Goal: Check status: Check status

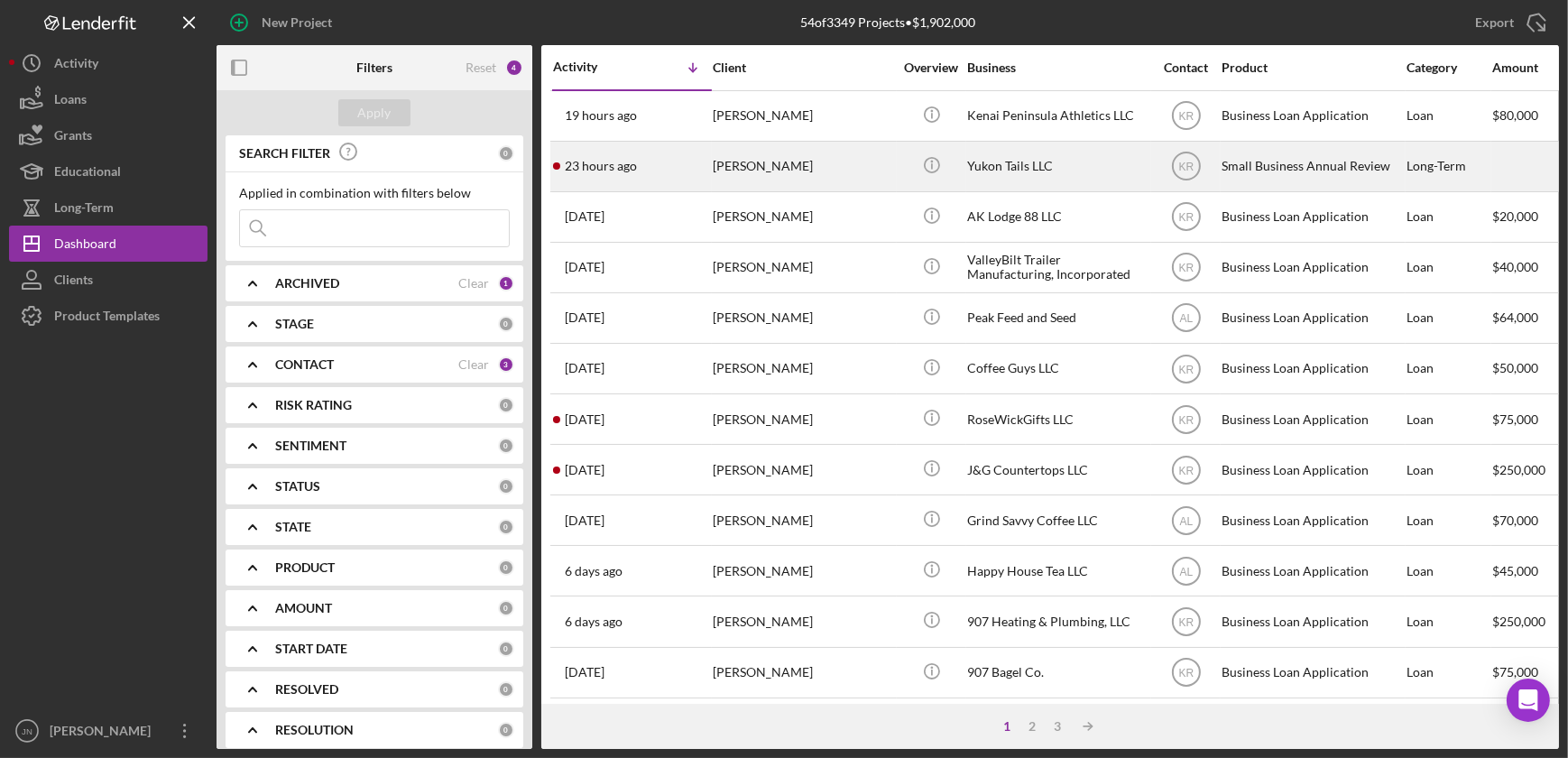
click at [738, 166] on div "[PERSON_NAME]" at bounding box center [802, 166] width 181 height 47
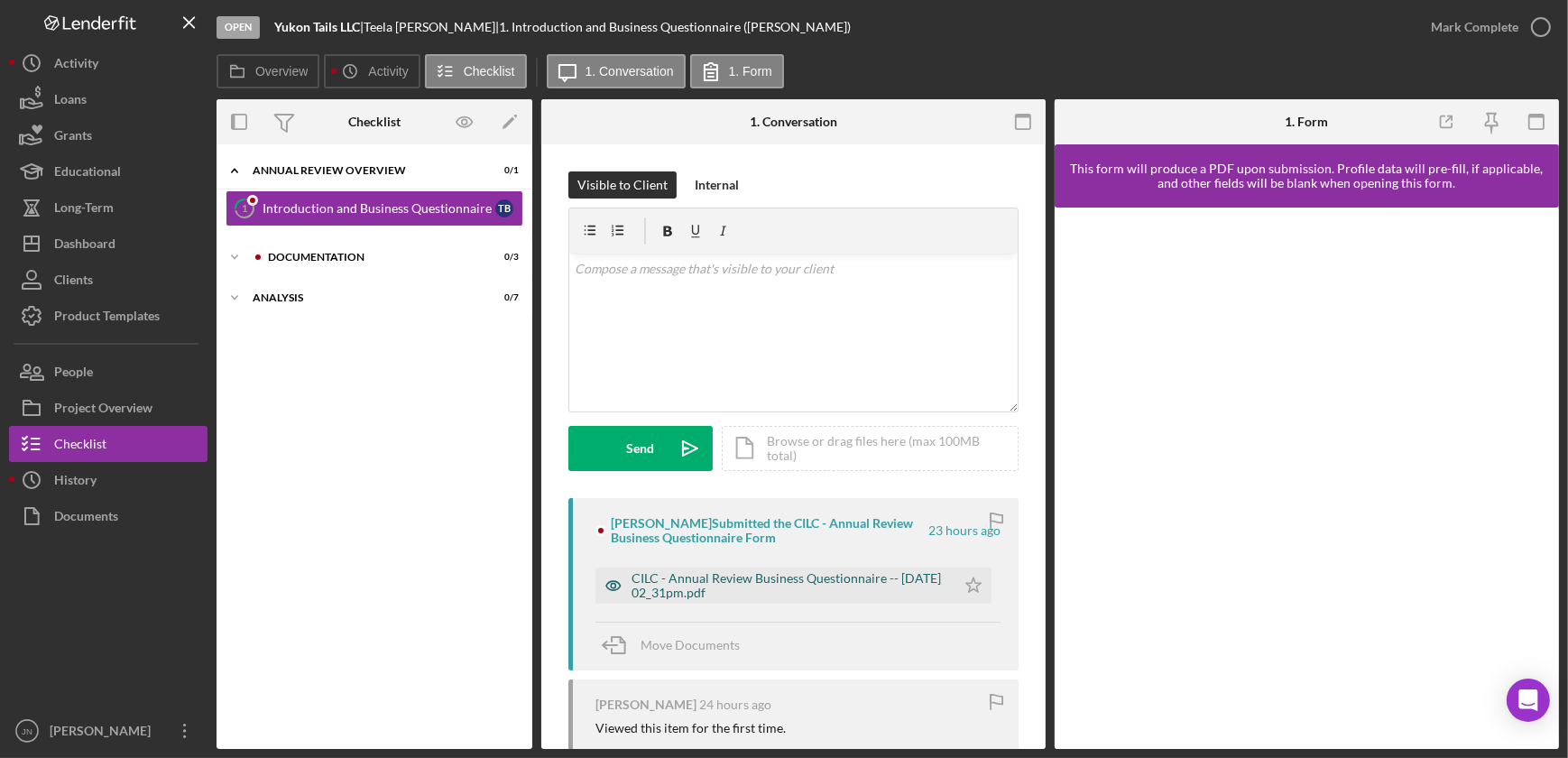
click at [812, 579] on div "CILC - Annual Review Business Questionnaire -- [DATE] 02_31pm.pdf" at bounding box center [788, 585] width 315 height 29
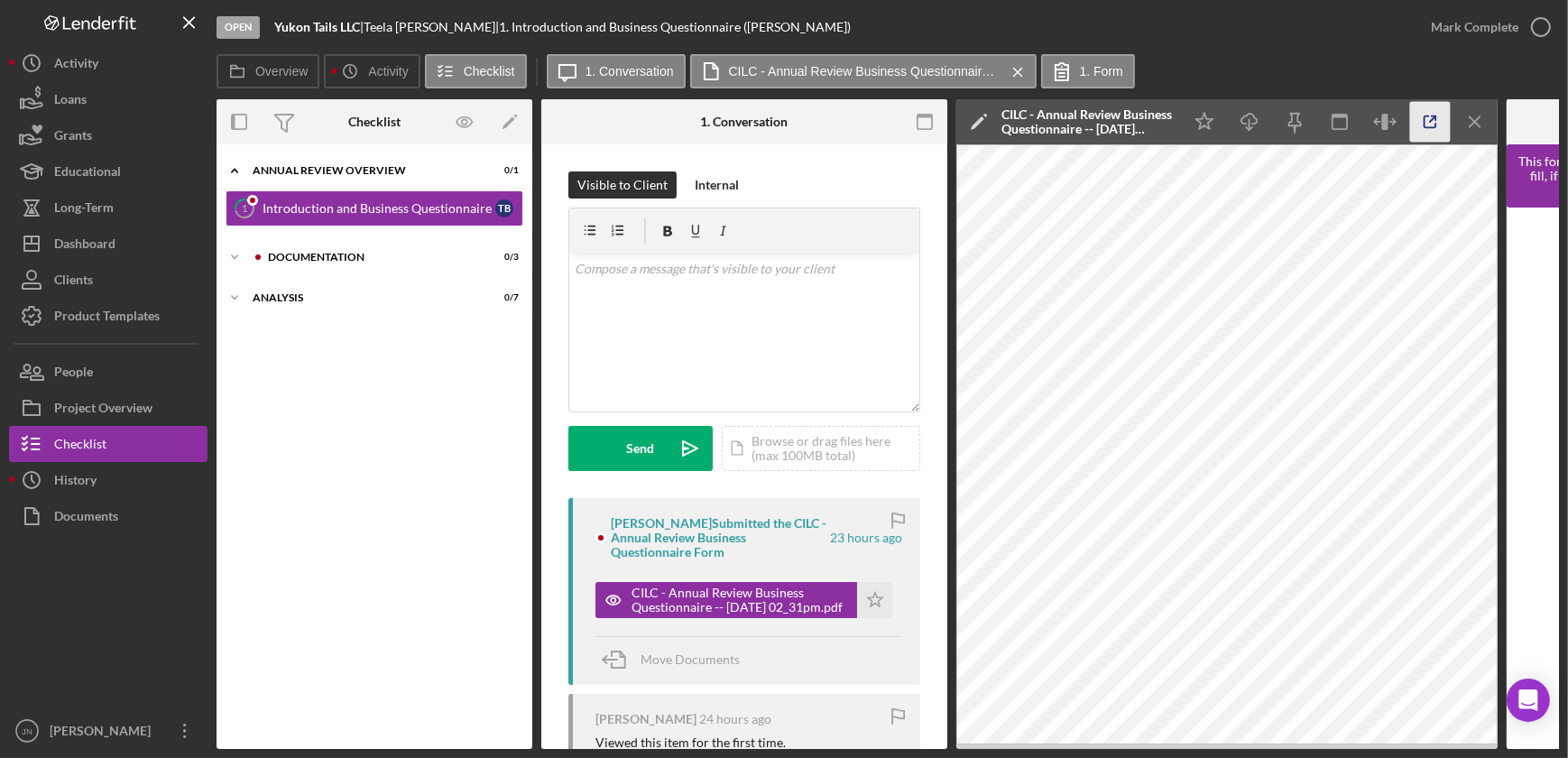
click at [1433, 118] on line "button" at bounding box center [1432, 118] width 5 height 5
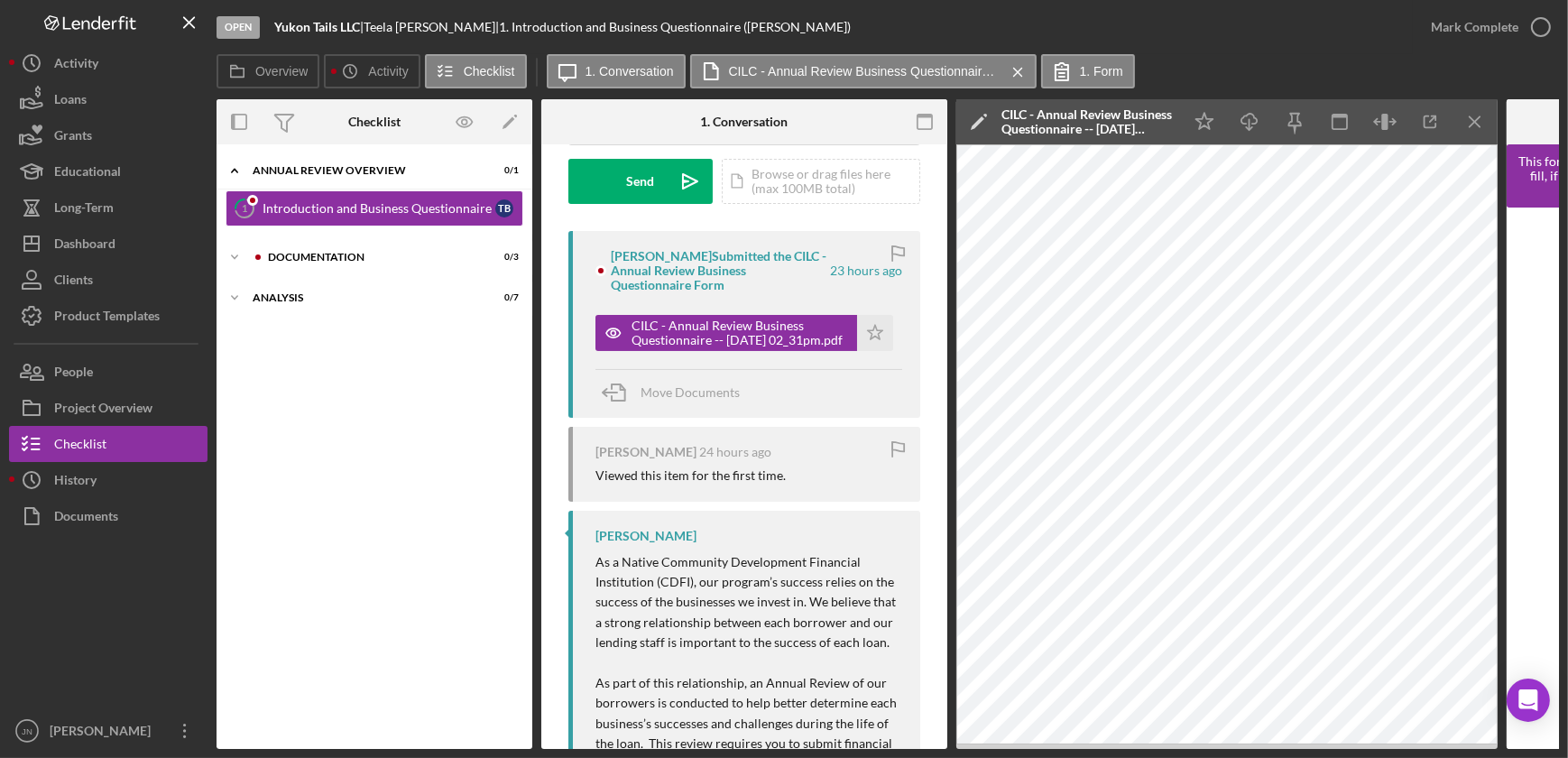
scroll to position [328, 0]
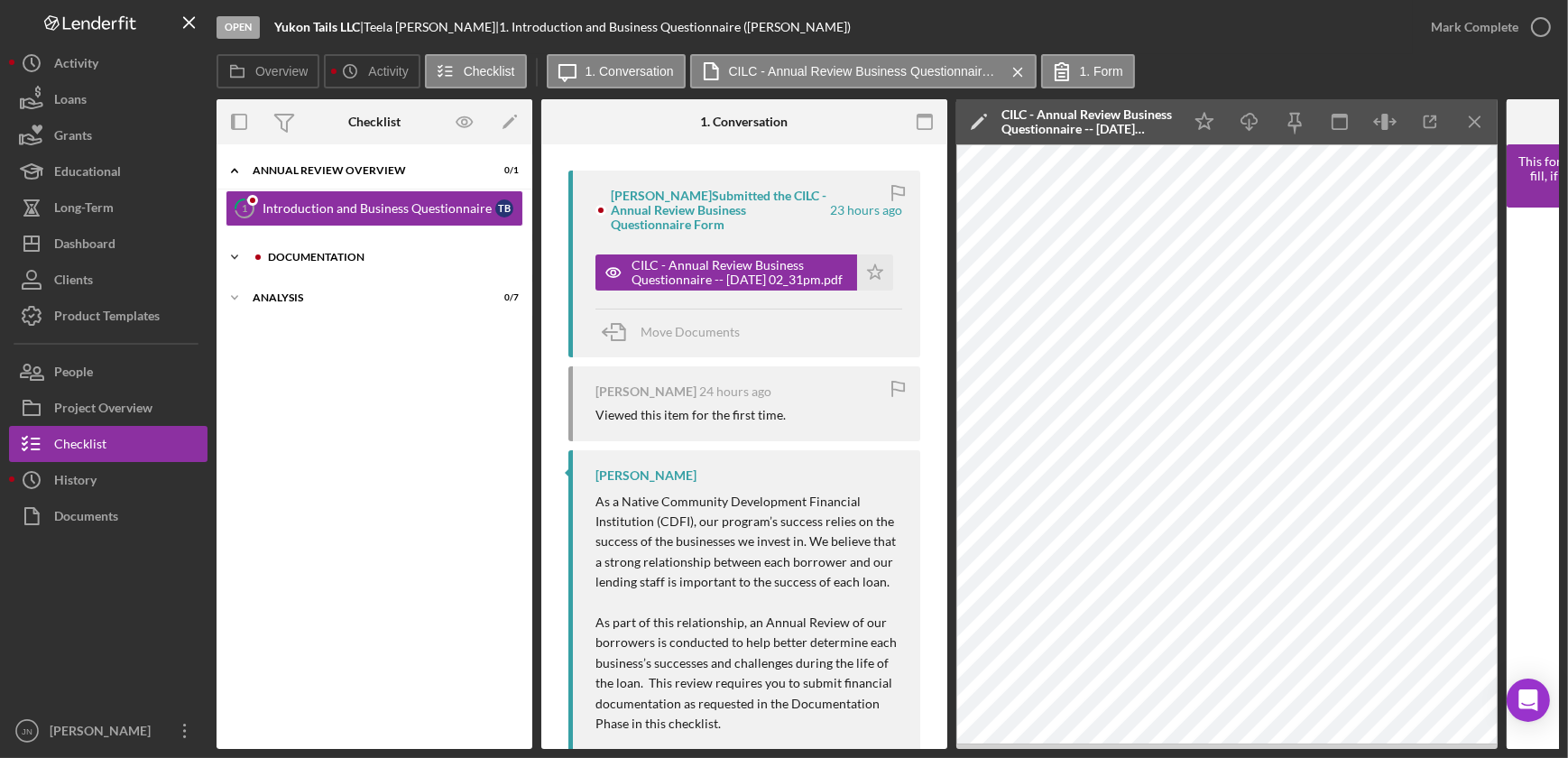
click at [314, 261] on div "Documentation" at bounding box center [389, 257] width 242 height 11
click at [327, 300] on div "Business Financials" at bounding box center [379, 295] width 233 height 15
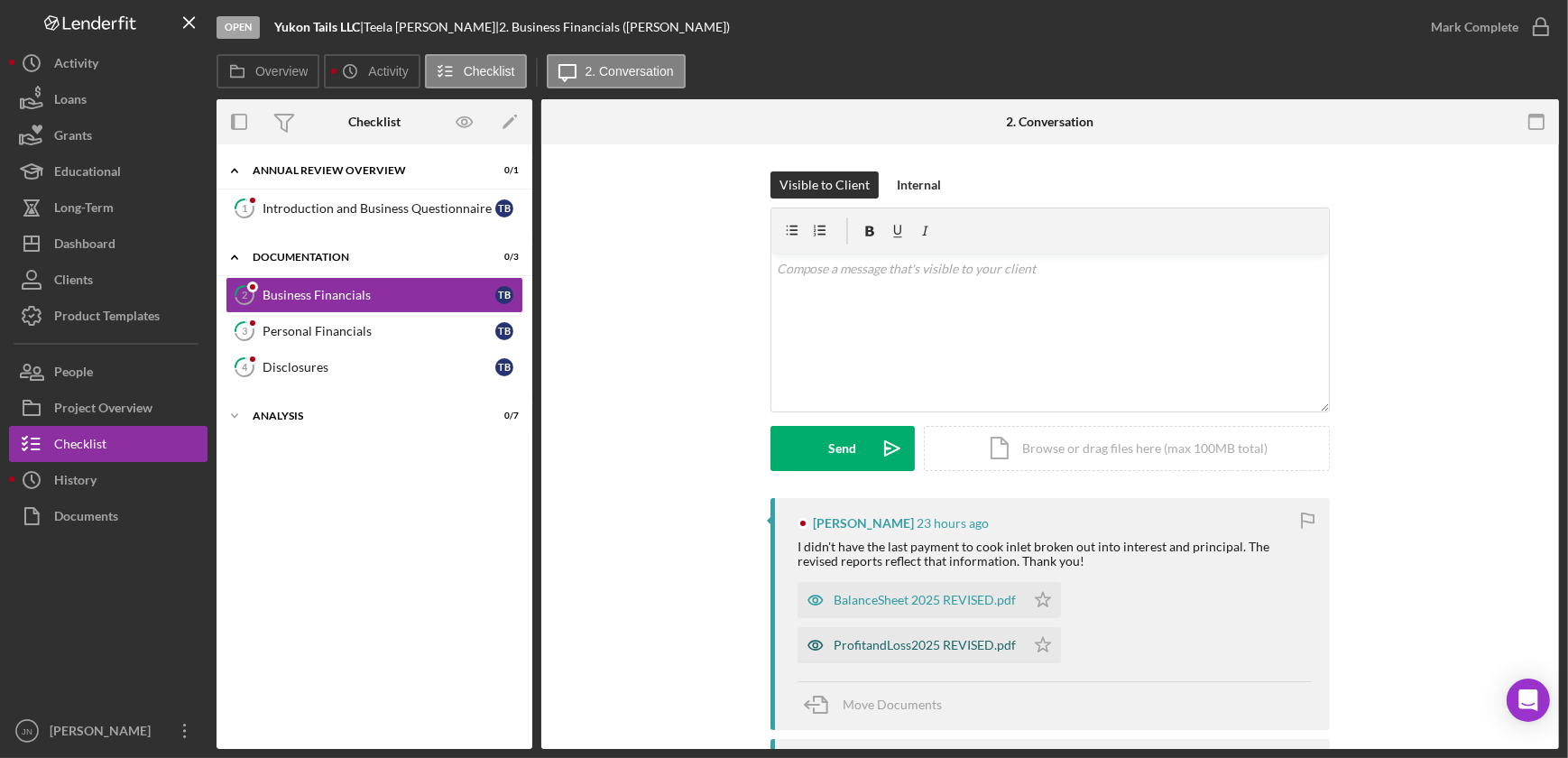
click at [897, 645] on div "ProfitandLoss2025 REVISED.pdf" at bounding box center [925, 644] width 183 height 15
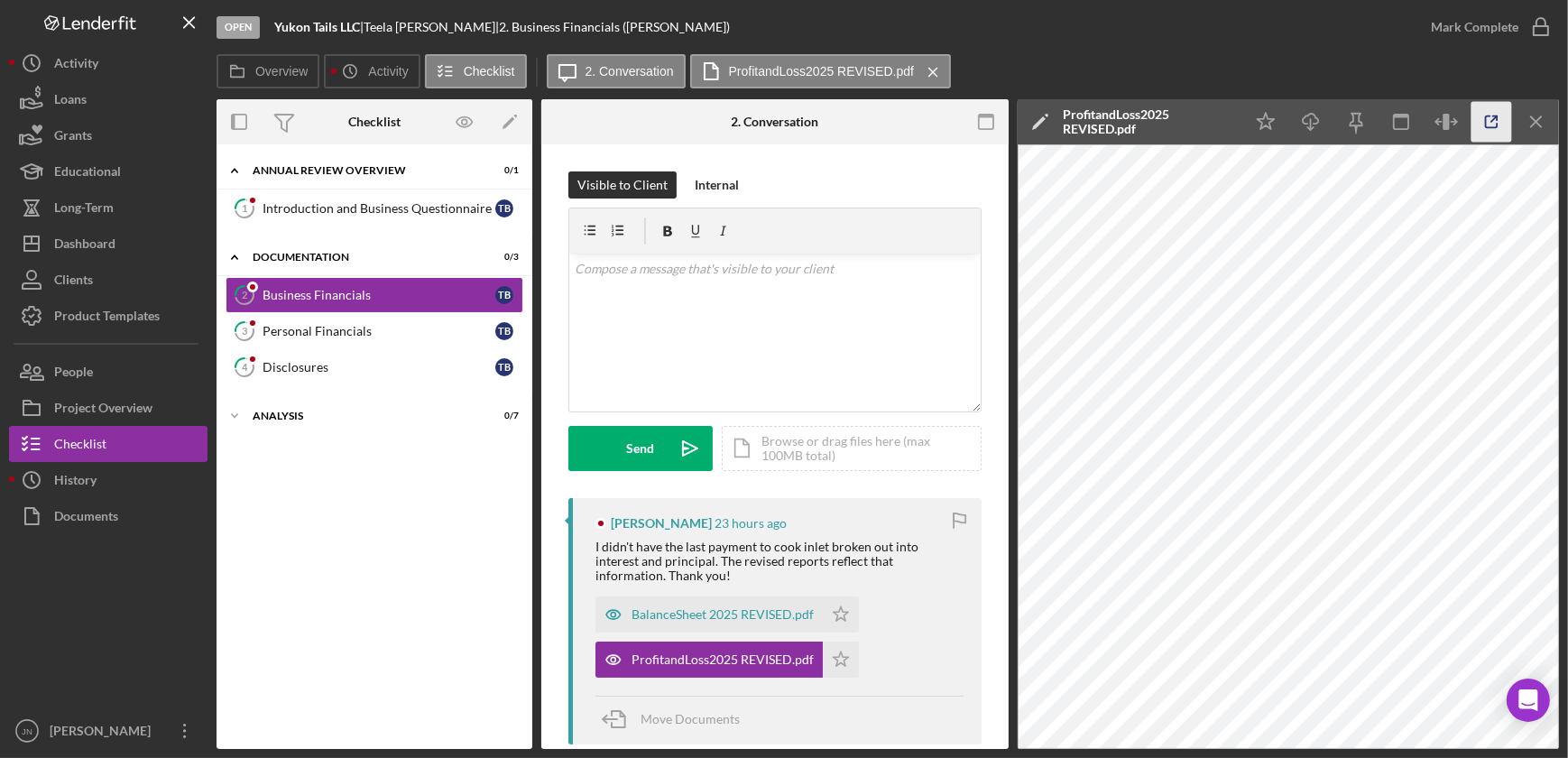
click at [1500, 121] on icon "button" at bounding box center [1491, 121] width 40 height 40
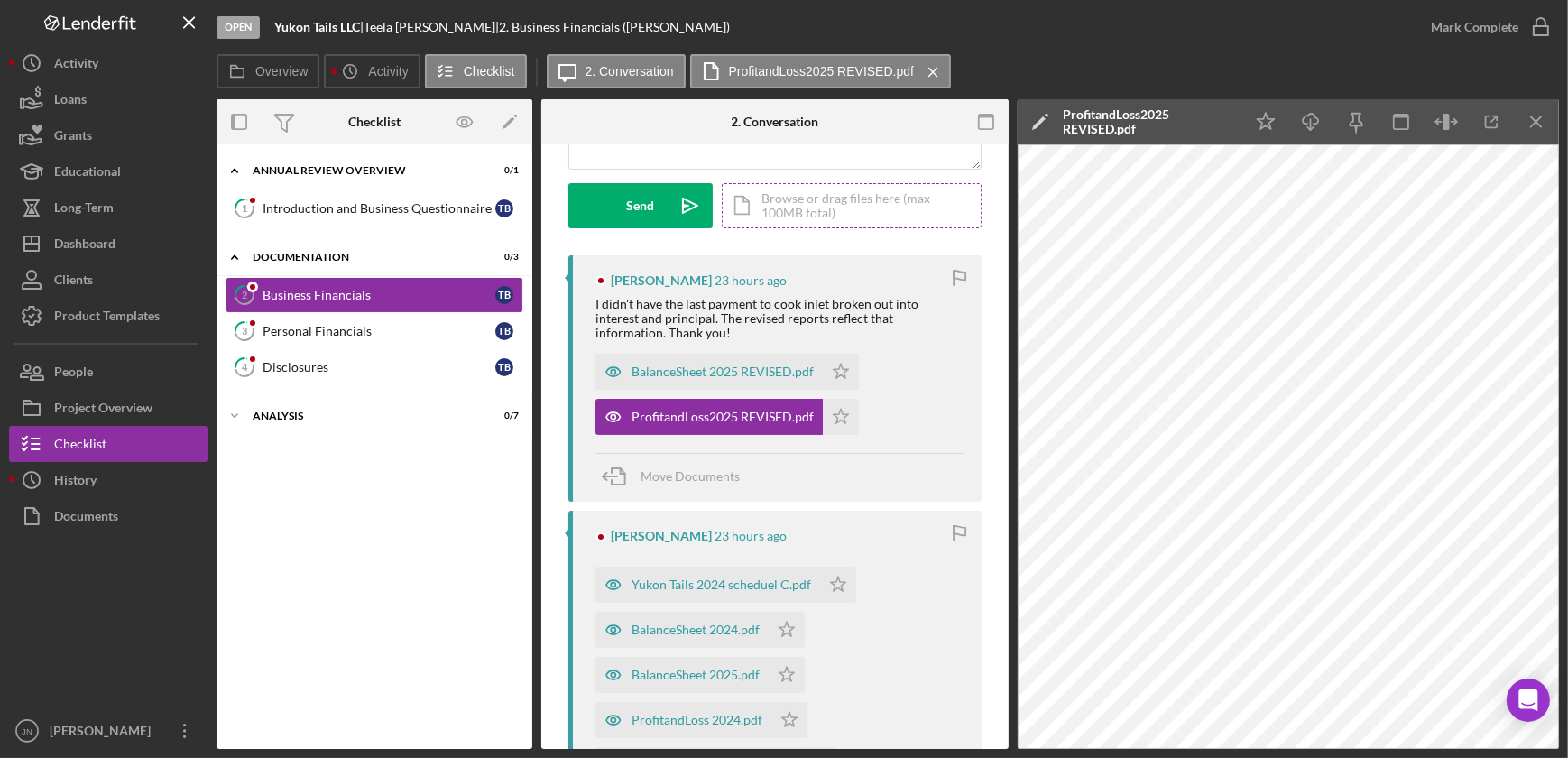
scroll to position [328, 0]
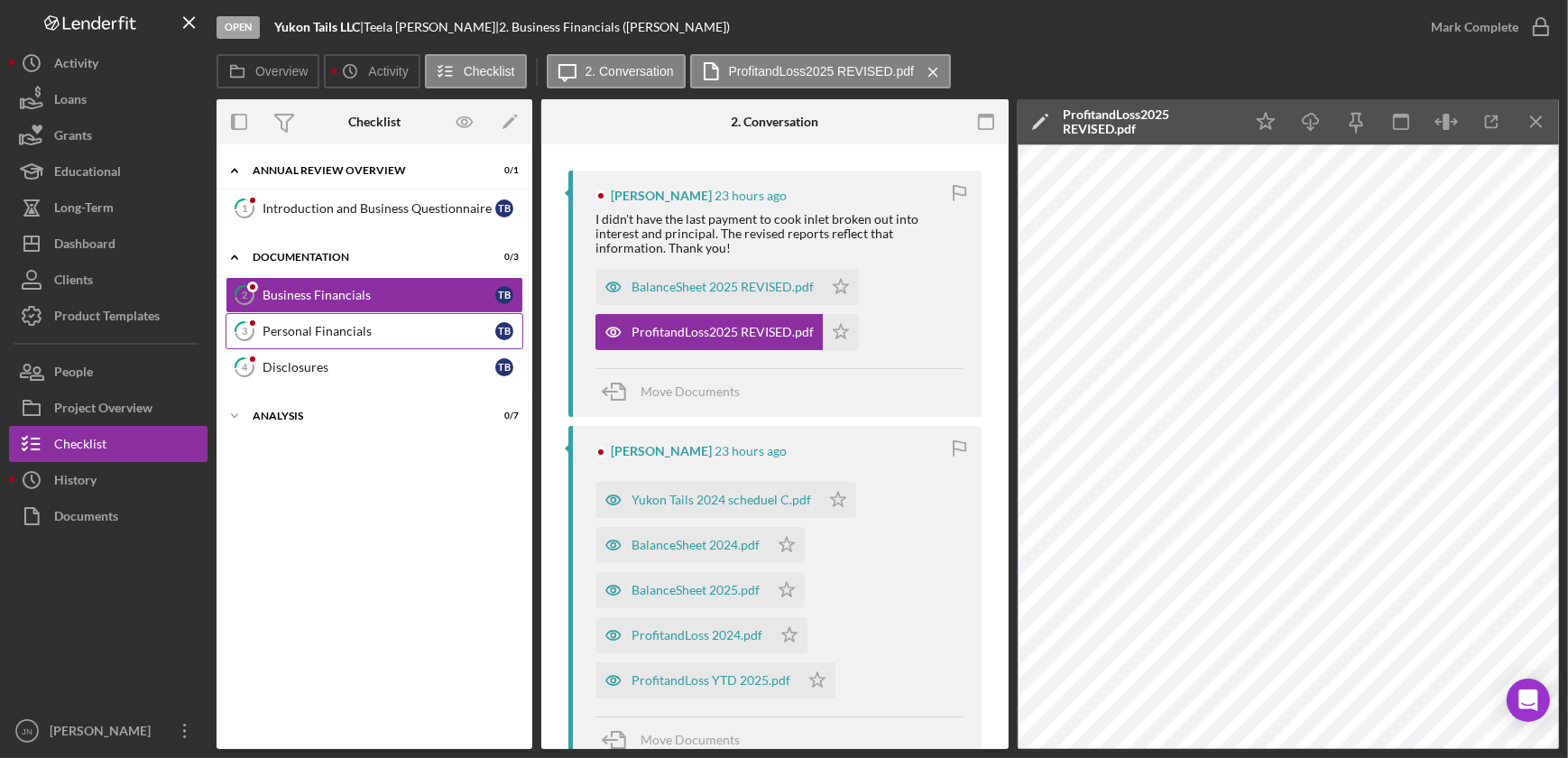
click at [329, 330] on div "Personal Financials" at bounding box center [379, 331] width 233 height 15
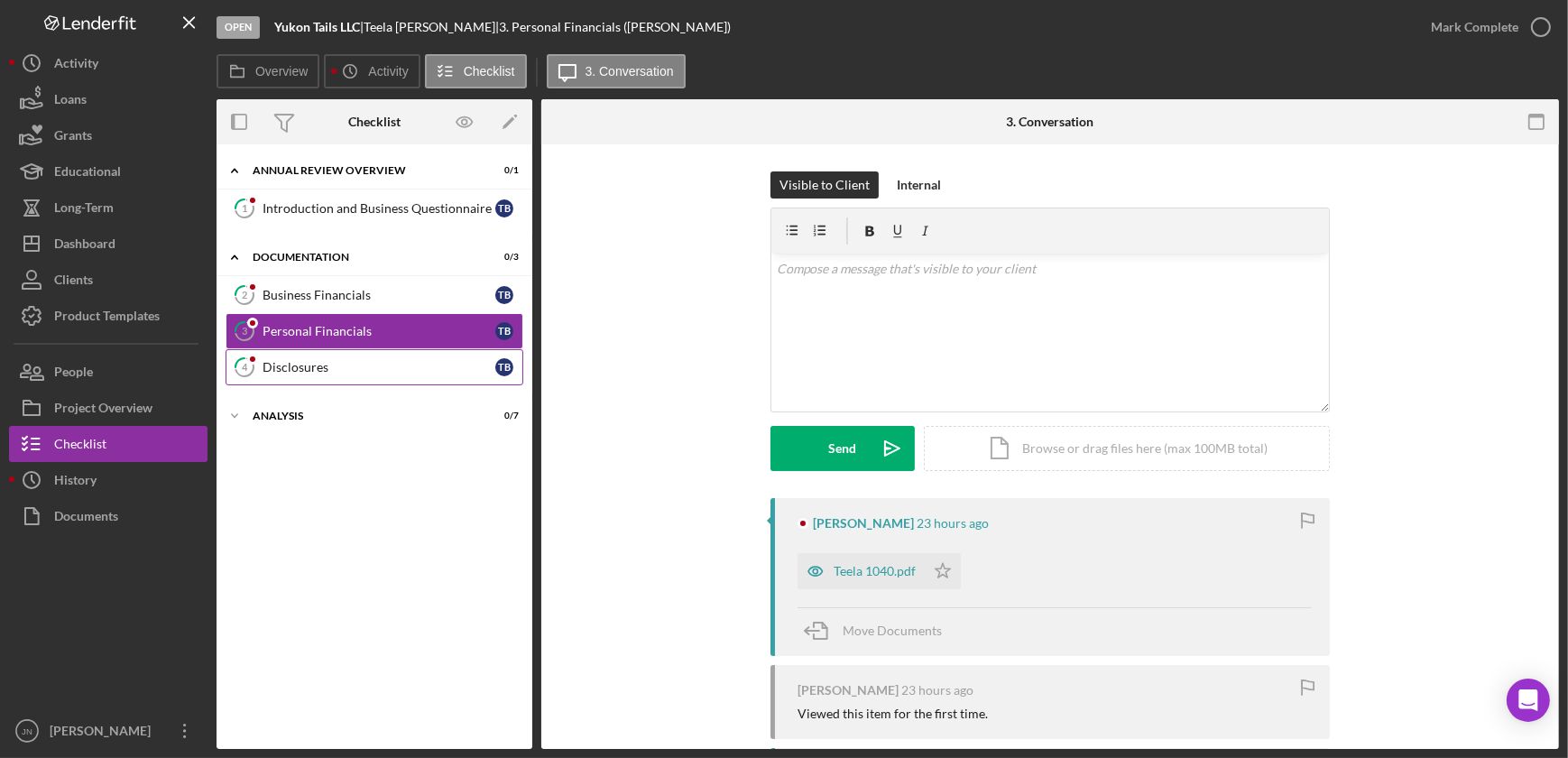
click at [312, 374] on link "4 Disclosures T B" at bounding box center [375, 367] width 298 height 37
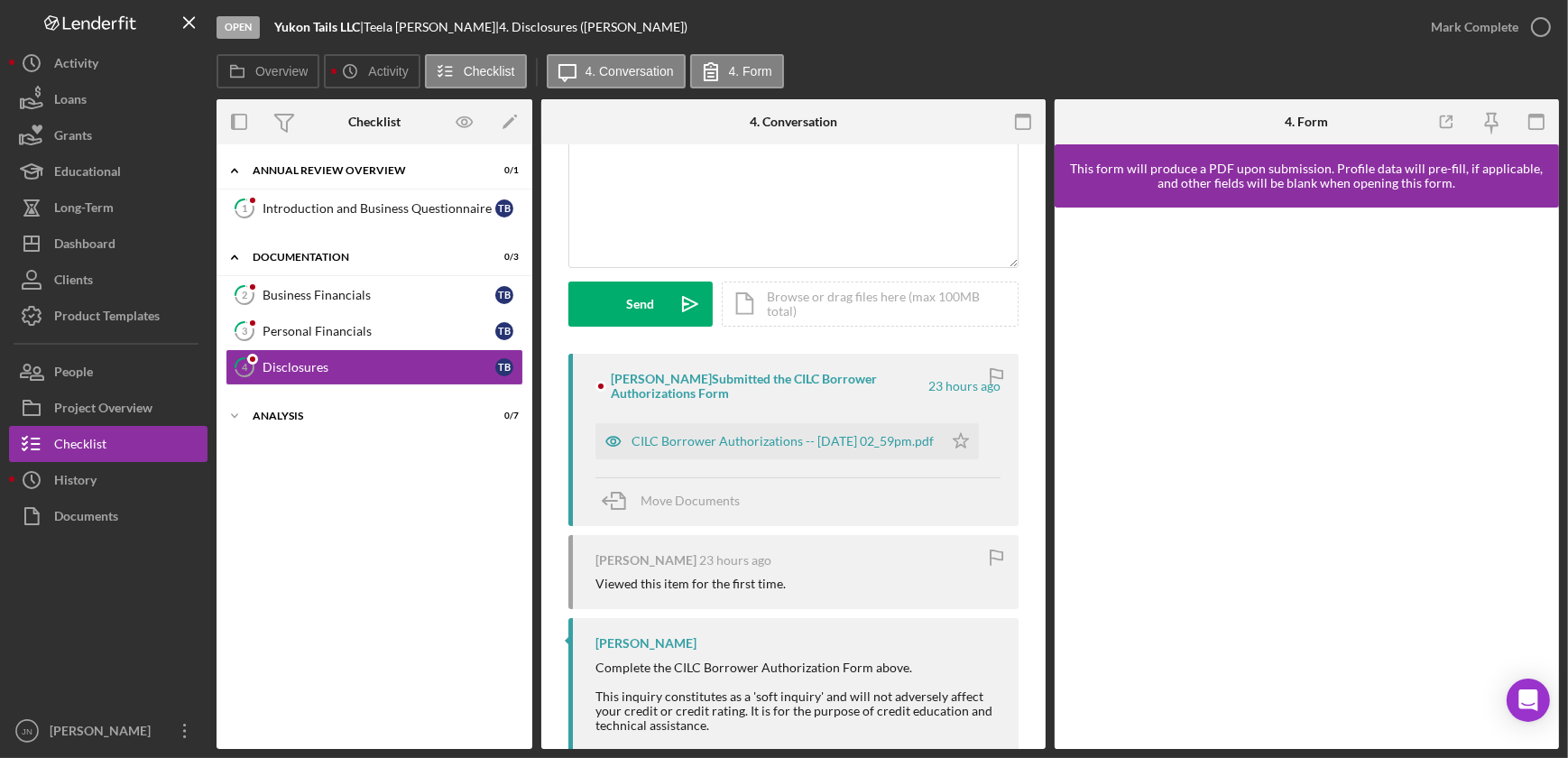
scroll to position [105, 0]
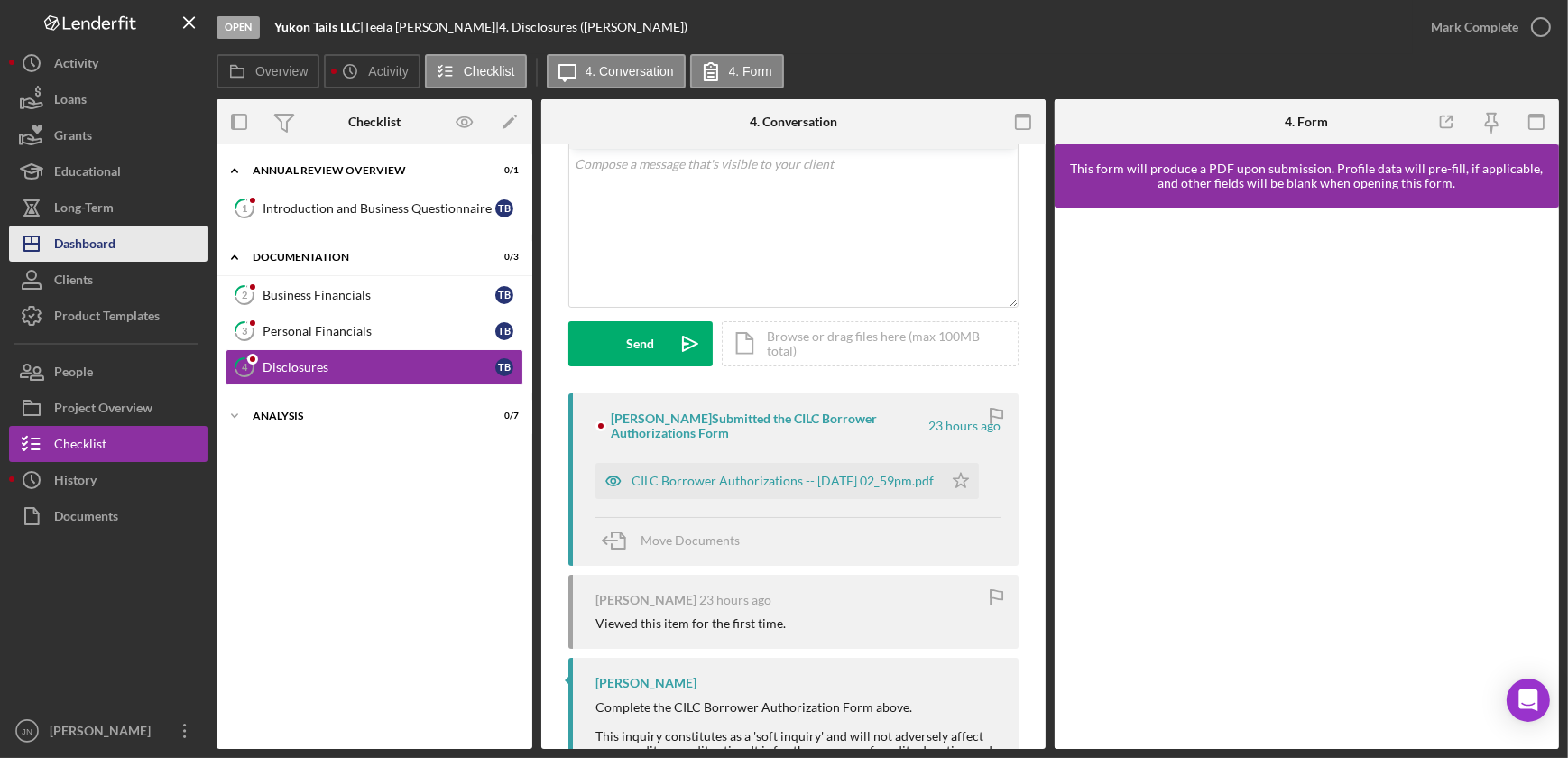
click at [118, 259] on button "Icon/Dashboard Dashboard" at bounding box center [108, 244] width 198 height 37
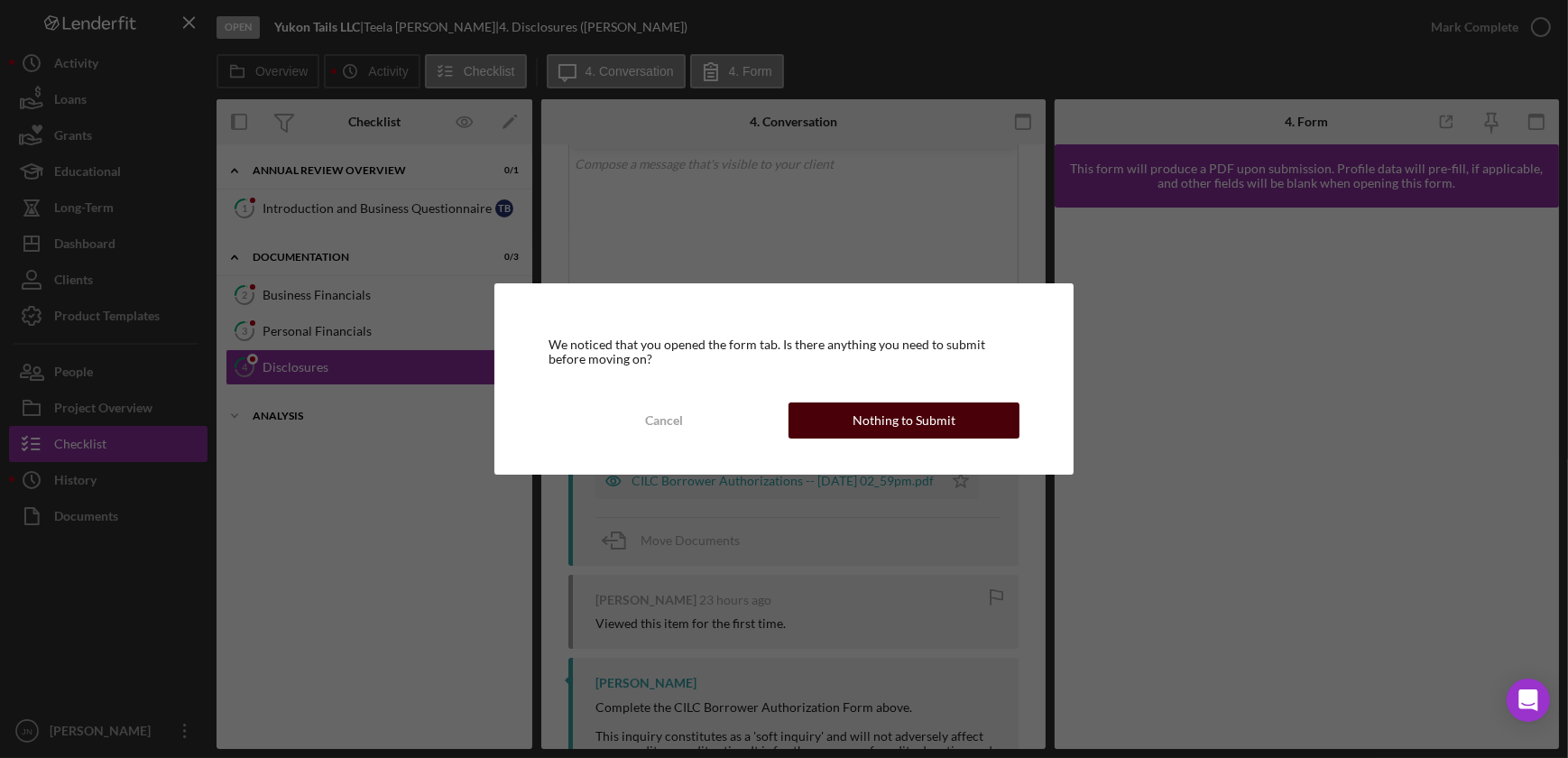
click at [925, 415] on div "Nothing to Submit" at bounding box center [904, 420] width 103 height 37
